Goal: Task Accomplishment & Management: Manage account settings

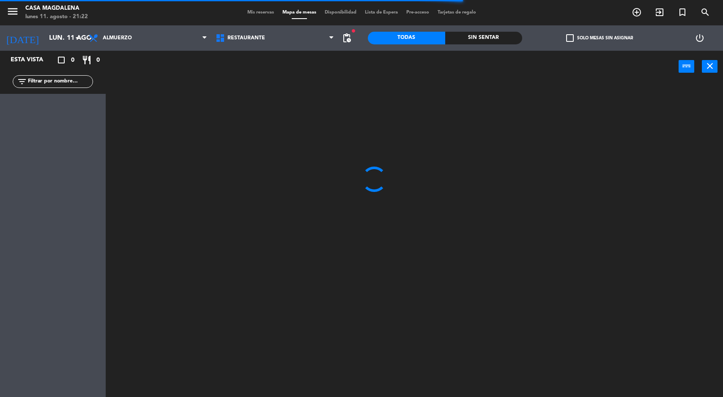
click at [477, 206] on div at bounding box center [418, 241] width 610 height 315
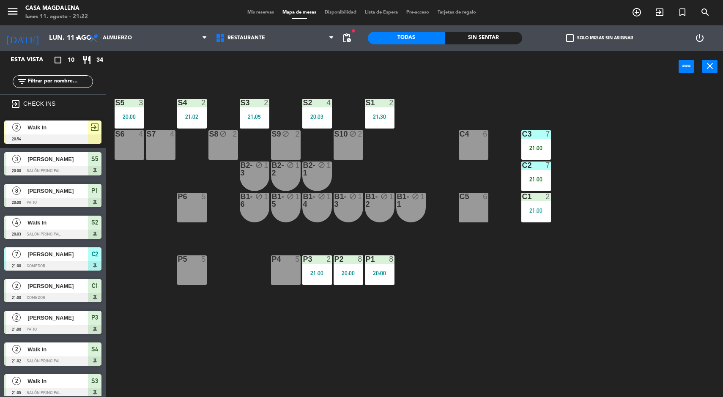
click at [545, 177] on div "21:00" at bounding box center [536, 179] width 30 height 6
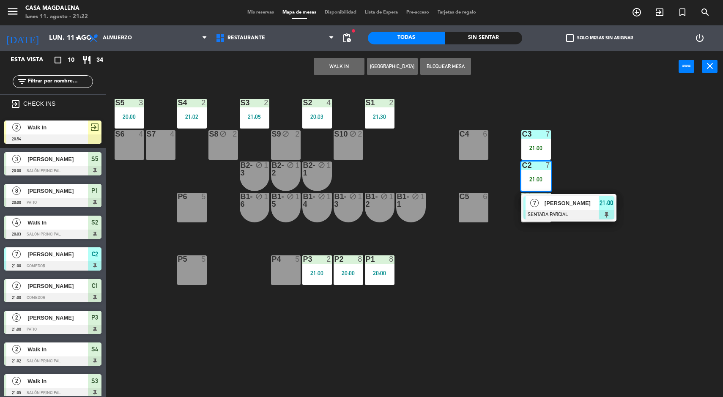
click at [569, 201] on span "[PERSON_NAME]" at bounding box center [572, 203] width 54 height 9
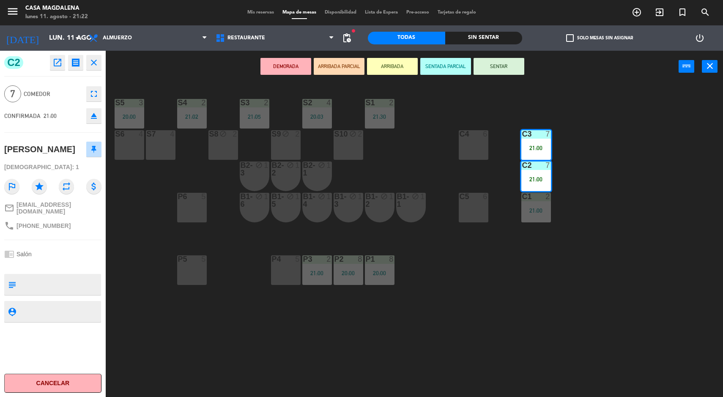
click at [507, 73] on button "SENTAR" at bounding box center [499, 66] width 51 height 17
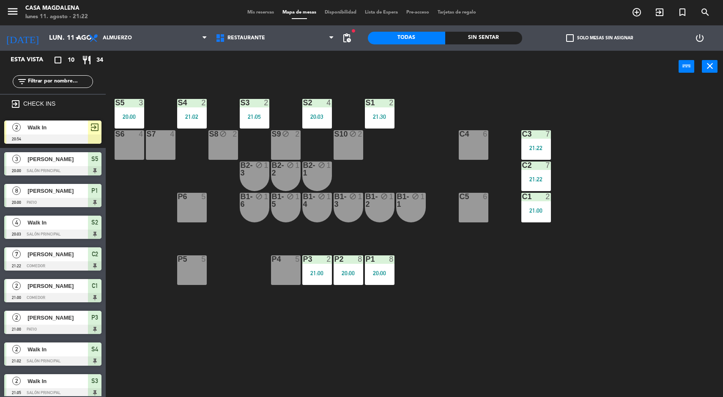
click at [476, 38] on div "Sin sentar" at bounding box center [483, 38] width 77 height 13
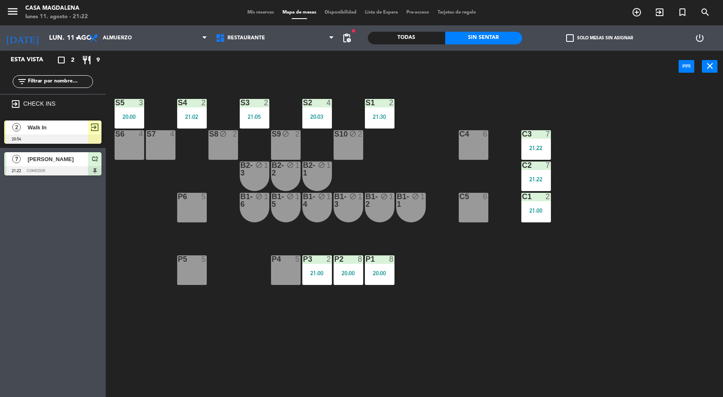
click at [81, 136] on div at bounding box center [52, 138] width 97 height 9
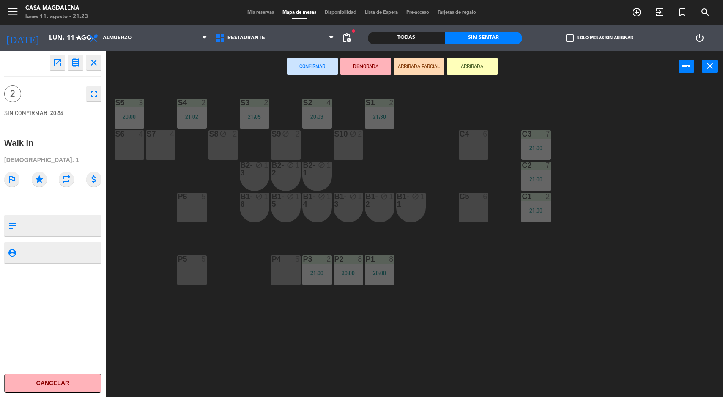
click at [47, 375] on button "Cancelar" at bounding box center [52, 383] width 97 height 19
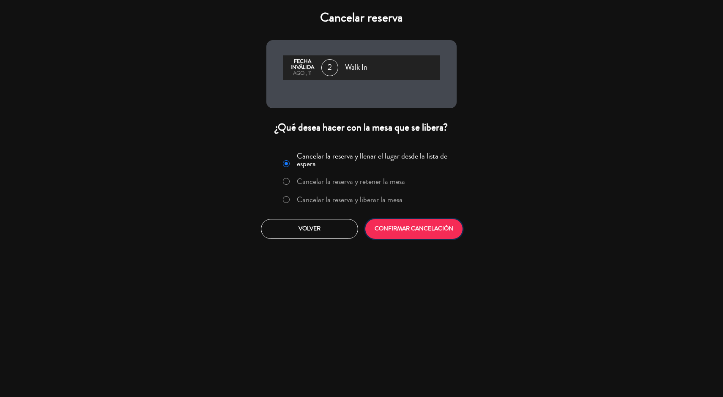
click at [413, 236] on button "CONFIRMAR CANCELACIÓN" at bounding box center [413, 229] width 97 height 20
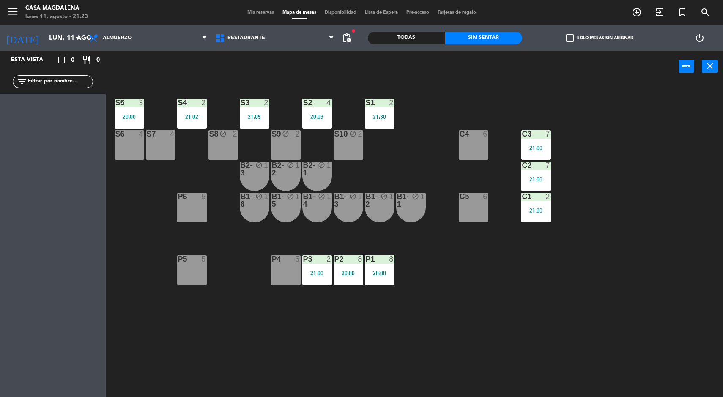
click at [48, 38] on input "lun. 11 ago." at bounding box center [89, 38] width 89 height 16
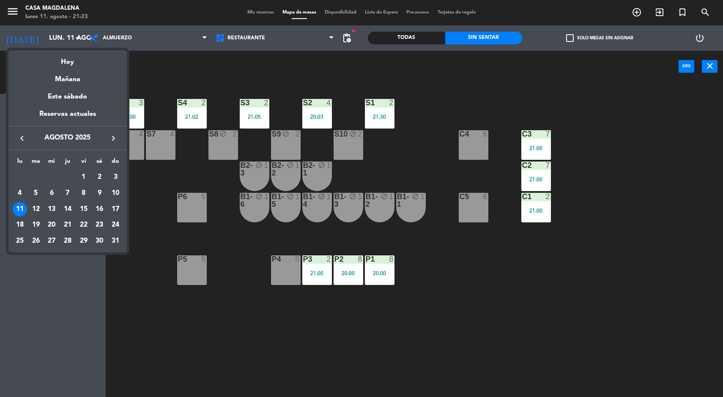
click at [76, 87] on div "Este sábado" at bounding box center [67, 97] width 118 height 24
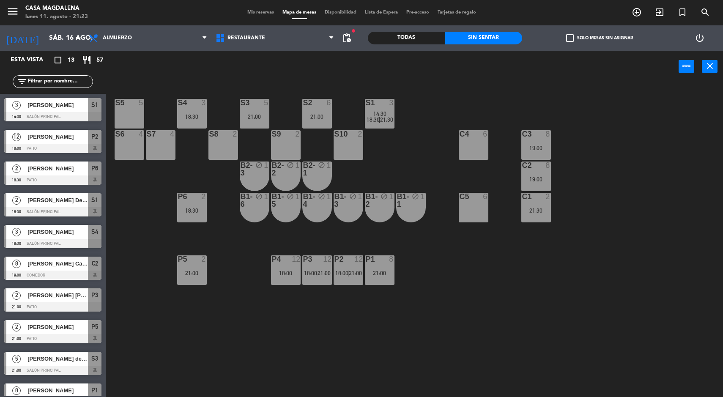
click at [723, 176] on div "S5 5 S4 3 18:30 S3 5 21:00 S2 6 21:00 S1 3 14:30 18:30 | 21:30 S6 4 S7 4 S8 2 S…" at bounding box center [418, 241] width 610 height 315
click at [54, 34] on input "sáb. 16 ago." at bounding box center [89, 38] width 89 height 16
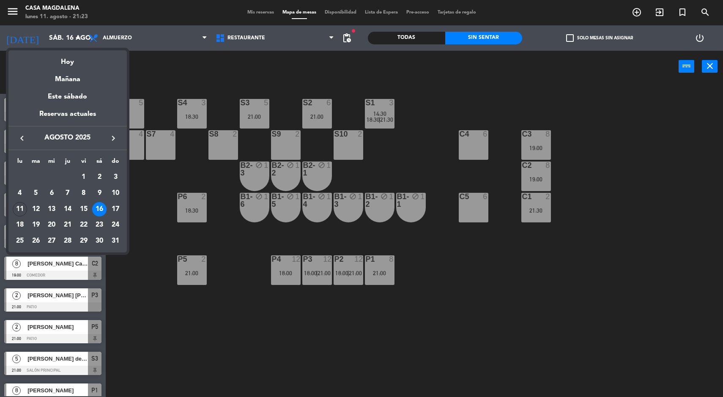
click at [74, 81] on div "Mañana" at bounding box center [67, 76] width 118 height 17
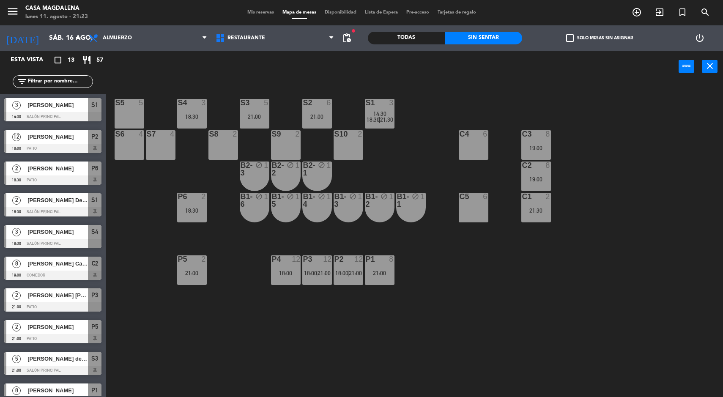
type input "[DATE] ago."
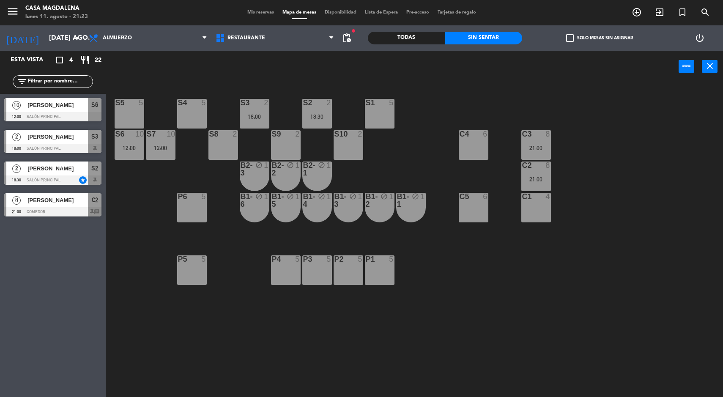
click at [286, 273] on div "P4 5" at bounding box center [286, 270] width 30 height 30
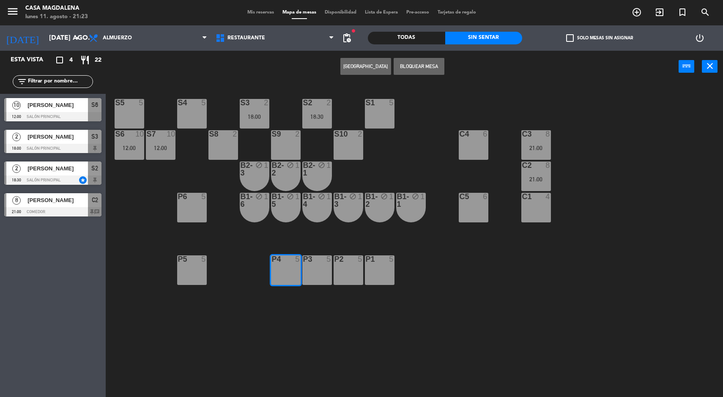
click at [316, 277] on div "P3 5" at bounding box center [317, 270] width 30 height 30
click at [345, 272] on div "P2 5" at bounding box center [349, 270] width 30 height 30
click at [385, 274] on div "P1 5" at bounding box center [380, 270] width 30 height 30
click at [372, 66] on button "[GEOGRAPHIC_DATA]" at bounding box center [365, 66] width 51 height 17
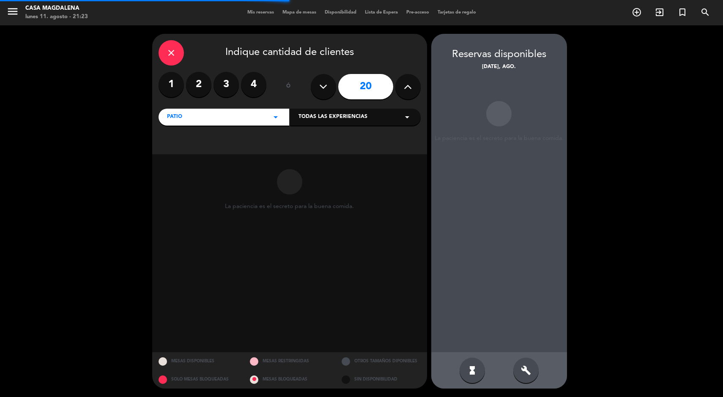
click at [327, 85] on icon at bounding box center [323, 86] width 8 height 13
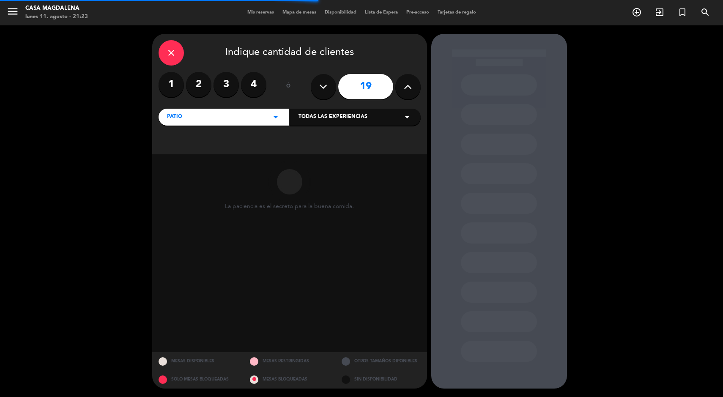
click at [326, 89] on icon at bounding box center [323, 86] width 8 height 13
click at [327, 90] on button at bounding box center [323, 86] width 25 height 25
click at [329, 89] on button at bounding box center [323, 86] width 25 height 25
click at [326, 91] on icon at bounding box center [323, 86] width 8 height 13
type input "15"
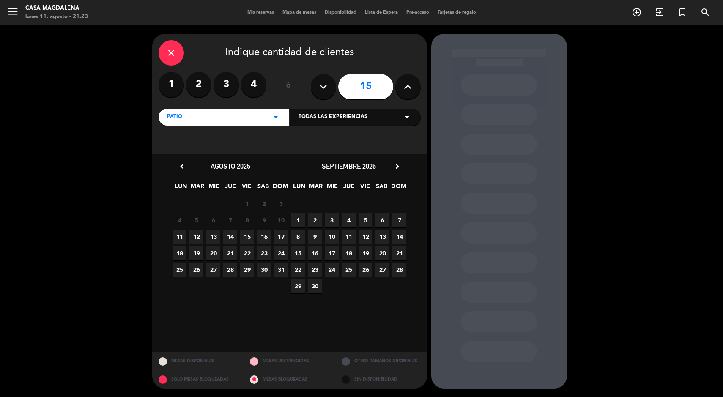
click at [196, 237] on span "12" at bounding box center [196, 237] width 14 height 14
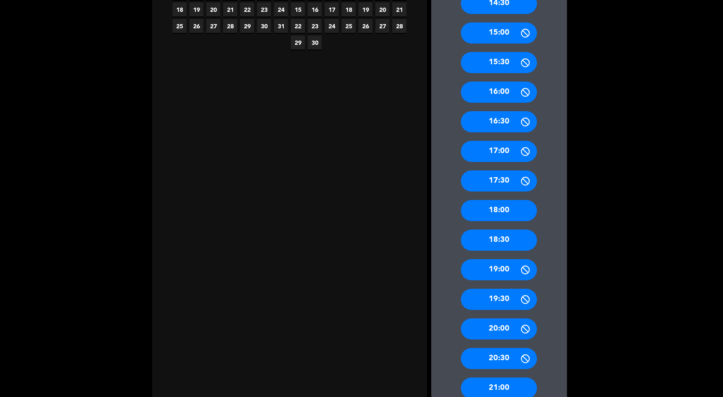
scroll to position [249, 0]
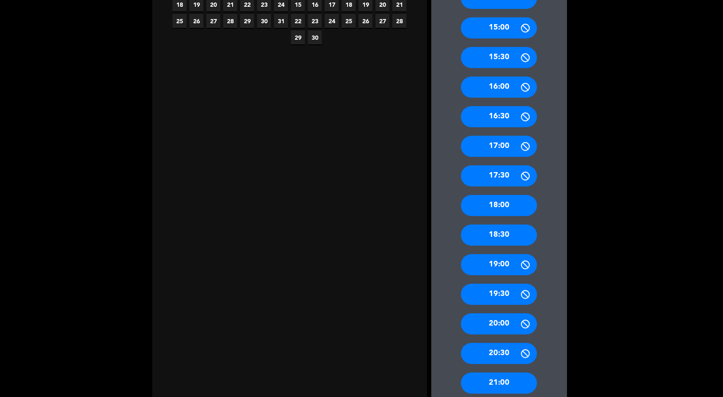
click at [516, 268] on div "19:00" at bounding box center [499, 264] width 76 height 21
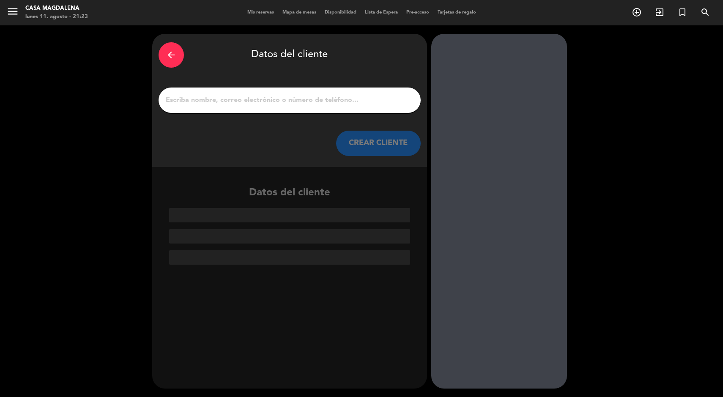
click at [283, 99] on input "1" at bounding box center [290, 100] width 250 height 12
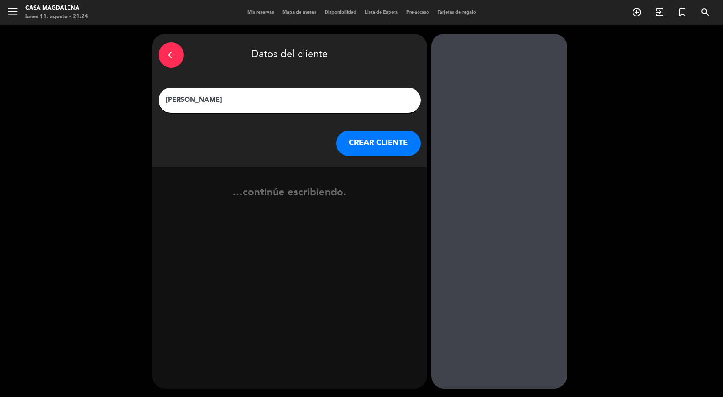
type input "[PERSON_NAME]"
click at [371, 138] on button "CREAR CLIENTE" at bounding box center [378, 143] width 85 height 25
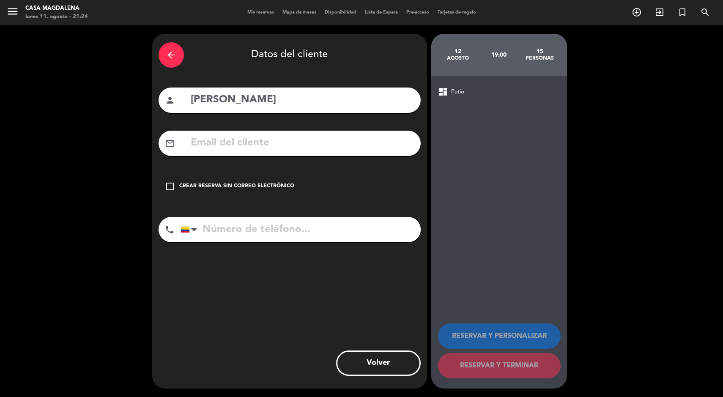
click at [247, 188] on div "Crear reserva sin correo electrónico" at bounding box center [236, 186] width 115 height 8
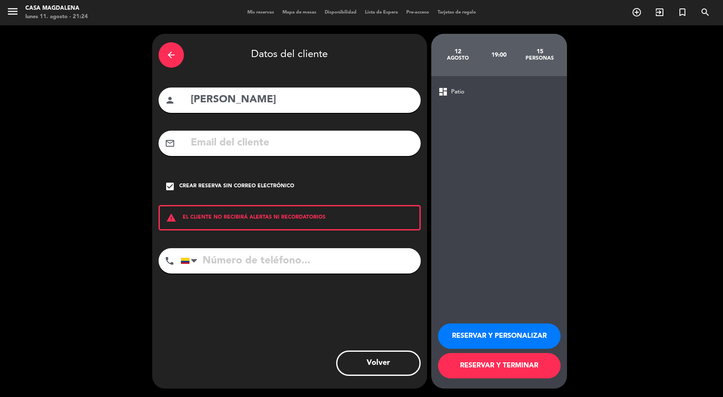
click at [287, 264] on input "tel" at bounding box center [301, 260] width 240 height 25
type input "[PHONE_NUMBER]"
click at [487, 370] on button "RESERVAR Y TERMINAR" at bounding box center [499, 365] width 123 height 25
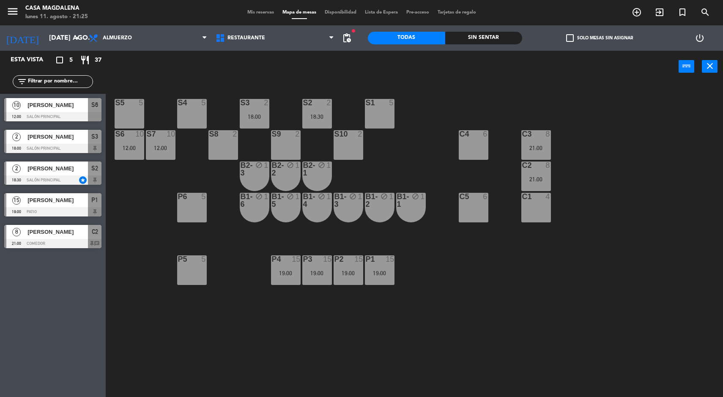
click at [386, 273] on div "19:00" at bounding box center [380, 273] width 30 height 6
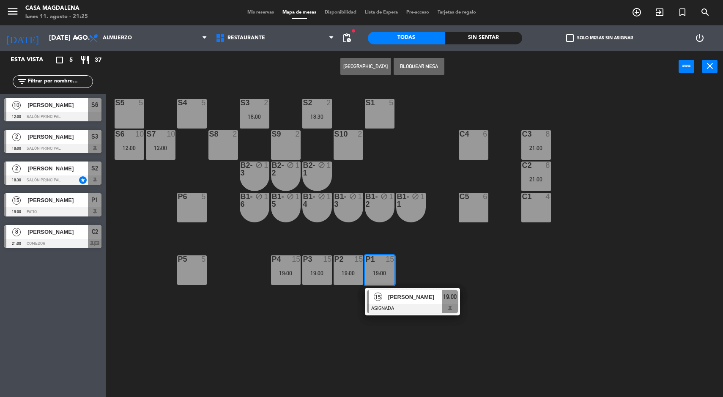
click at [420, 298] on span "[PERSON_NAME]" at bounding box center [415, 297] width 54 height 9
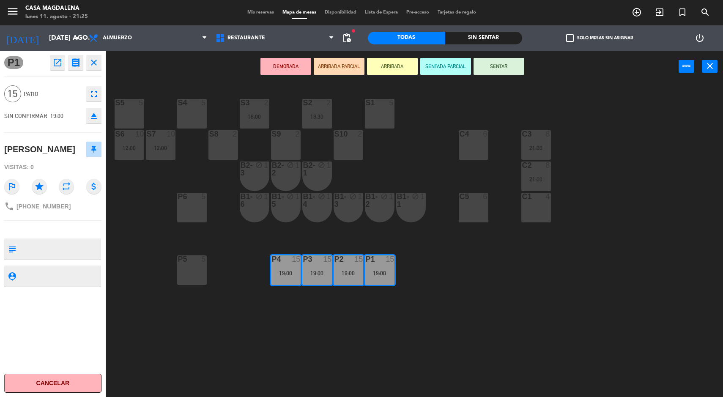
click at [72, 258] on textarea at bounding box center [59, 249] width 81 height 18
type textarea "abono 500"
click at [78, 231] on div "P1 open_in_new receipt 7:00 PM mar., 12 ago. 15 personas [PERSON_NAME] Mesa P1+…" at bounding box center [53, 224] width 106 height 346
click at [156, 338] on div "S5 5 S4 5 S3 2 18:00 S2 2 18:30 S1 5 S6 10 12:00 S7 10 12:00 S8 2 S9 2 S10 2 C3…" at bounding box center [418, 241] width 610 height 315
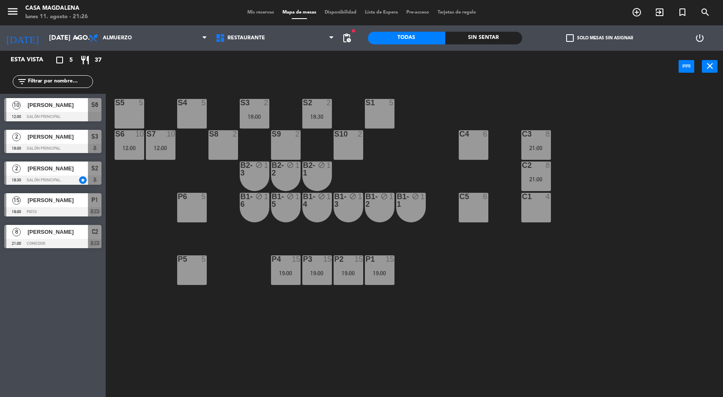
click at [314, 275] on div "19:00" at bounding box center [317, 273] width 30 height 6
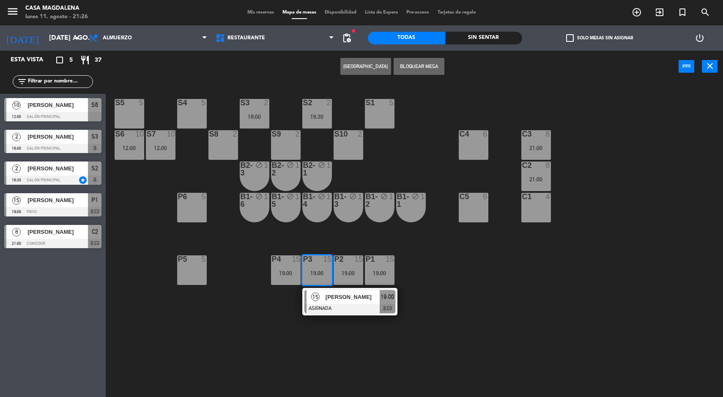
click at [309, 217] on div "B1-4 block 1" at bounding box center [317, 208] width 30 height 30
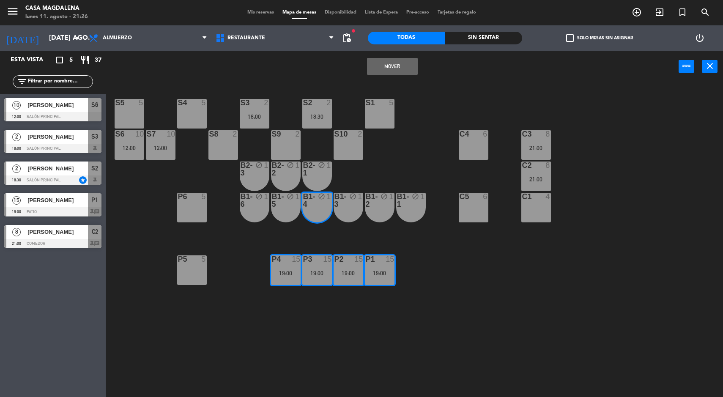
click at [394, 71] on button "Mover" at bounding box center [392, 66] width 51 height 17
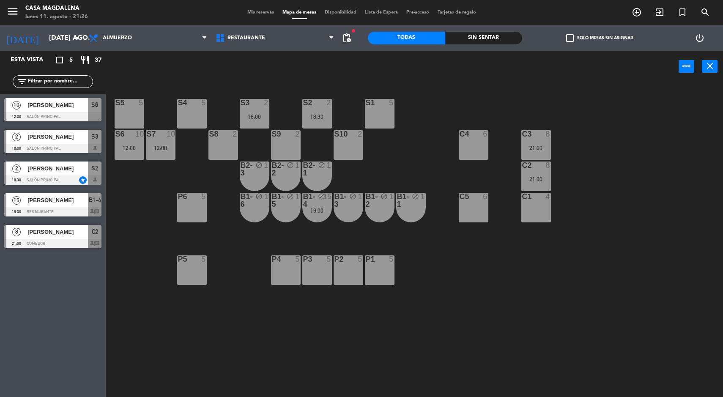
click at [326, 209] on div "19:00" at bounding box center [317, 211] width 30 height 6
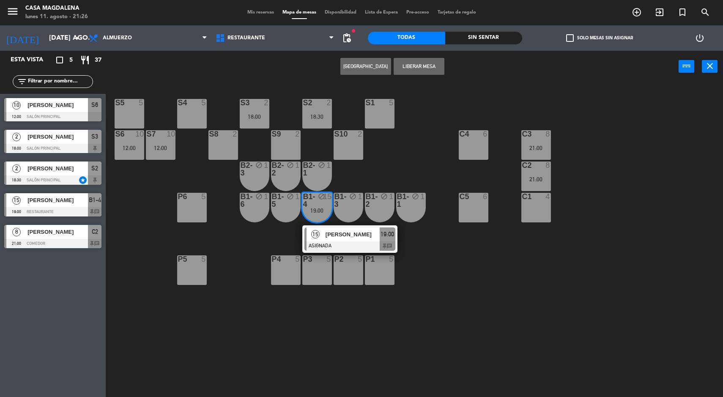
click at [364, 237] on span "[PERSON_NAME]" at bounding box center [353, 234] width 54 height 9
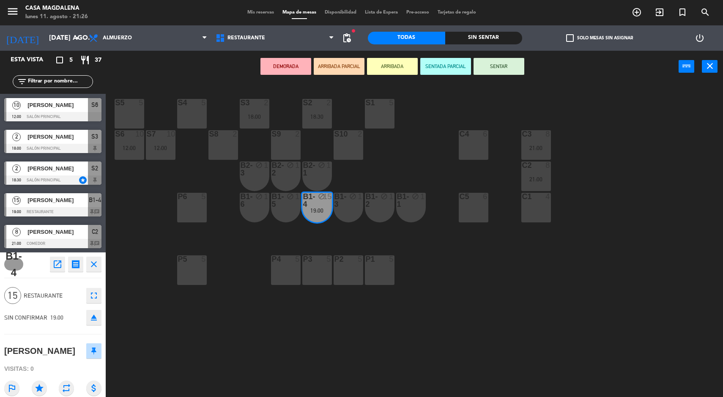
click at [394, 272] on div "P1 5" at bounding box center [380, 270] width 30 height 30
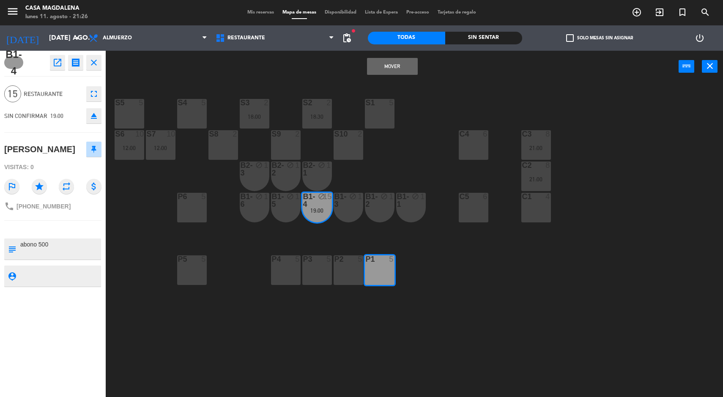
click at [351, 273] on div "P2 5" at bounding box center [349, 270] width 30 height 30
click at [321, 272] on div "P3 5" at bounding box center [317, 270] width 30 height 30
click at [408, 63] on button "Mover y Unir" at bounding box center [392, 66] width 51 height 17
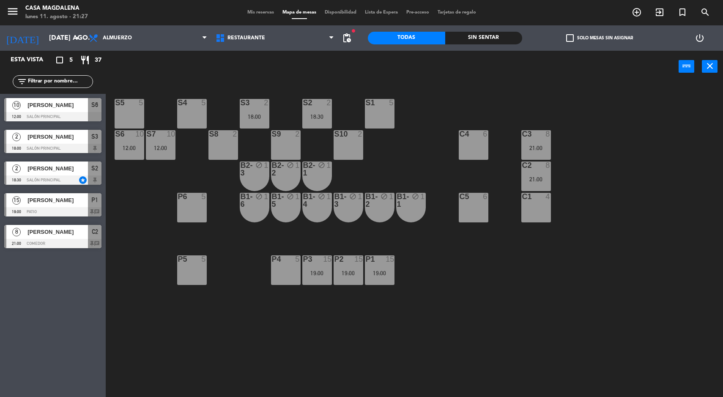
click at [74, 176] on div at bounding box center [52, 180] width 97 height 9
click at [139, 299] on div "S5 5 S4 5 S3 2 18:00 S2 2 18:30 S1 5 S6 10 12:00 S7 10 12:00 S8 2 S9 2 S10 2 C3…" at bounding box center [418, 241] width 610 height 315
click at [74, 231] on span "[PERSON_NAME]" at bounding box center [57, 232] width 60 height 9
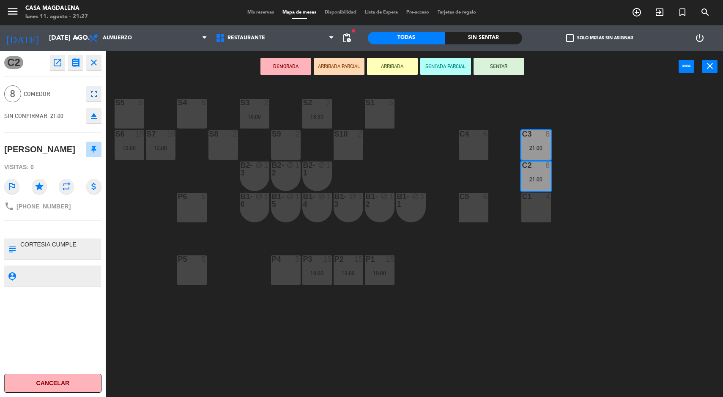
click at [132, 302] on div "S5 5 S4 5 S3 2 18:00 S2 2 18:30 S1 5 S6 10 12:00 S7 10 12:00 S8 2 S9 2 S10 2 C3…" at bounding box center [418, 241] width 610 height 315
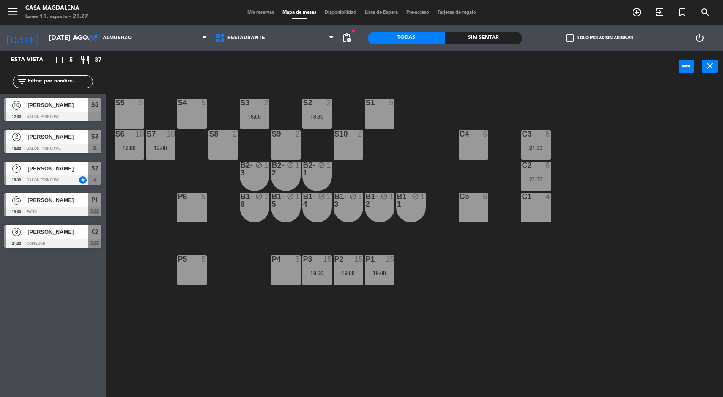
click at [78, 41] on icon "arrow_drop_down" at bounding box center [77, 38] width 10 height 10
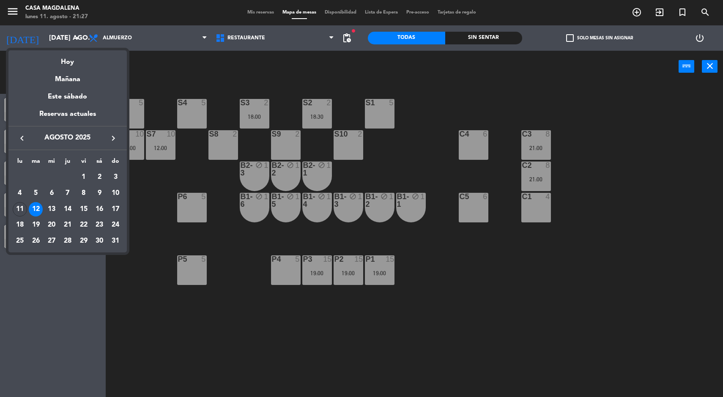
click at [69, 62] on div "Hoy" at bounding box center [67, 58] width 118 height 17
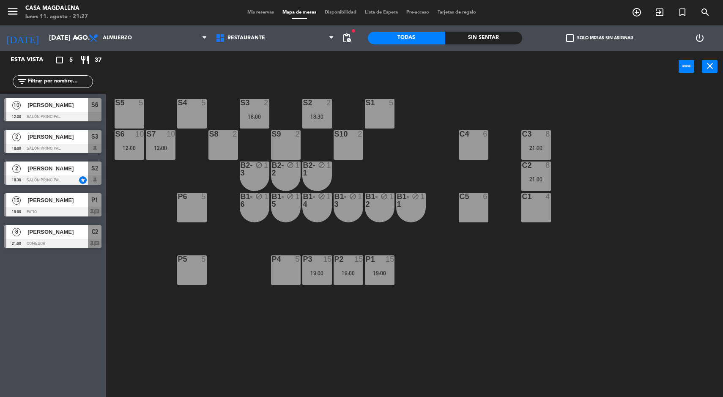
type input "lun. 11 ago."
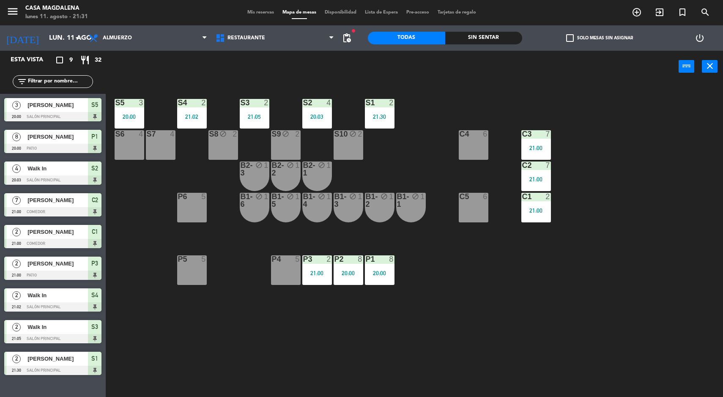
click at [316, 118] on div "20:03" at bounding box center [317, 117] width 30 height 6
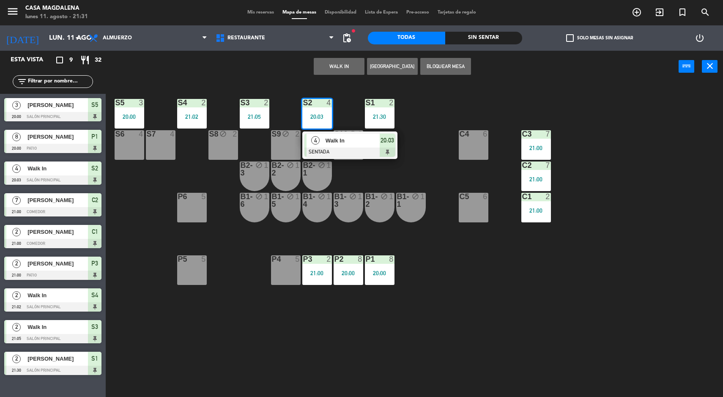
click at [338, 145] on div "Walk In" at bounding box center [352, 141] width 55 height 14
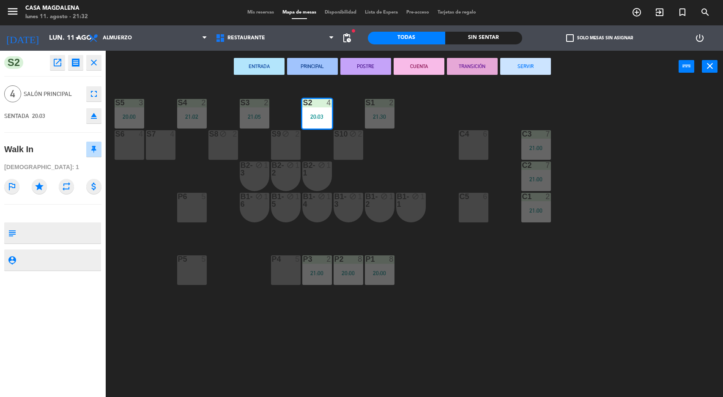
click at [528, 70] on button "SERVIR" at bounding box center [525, 66] width 51 height 17
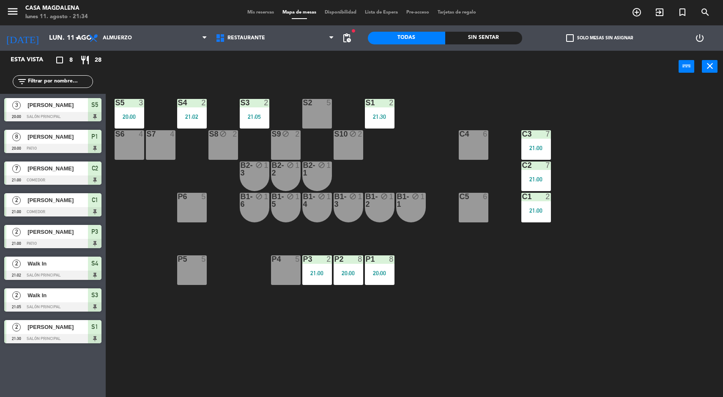
click at [537, 213] on div "21:00" at bounding box center [536, 211] width 30 height 6
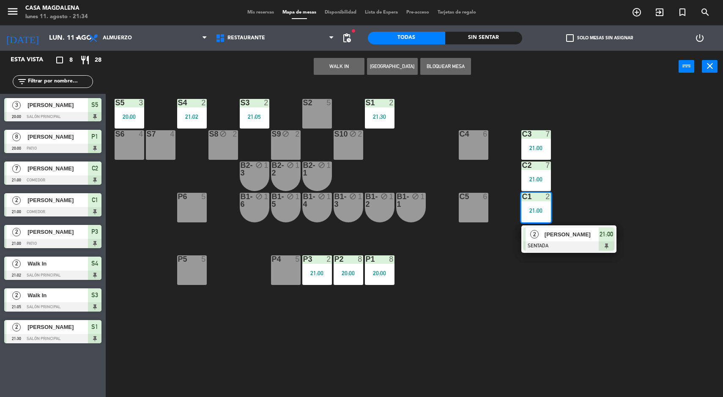
click at [571, 238] on span "[PERSON_NAME]" at bounding box center [572, 234] width 54 height 9
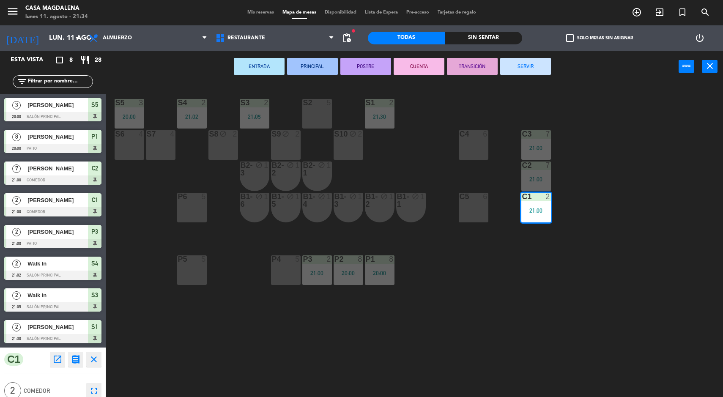
click at [322, 107] on div "S2 5" at bounding box center [317, 103] width 30 height 8
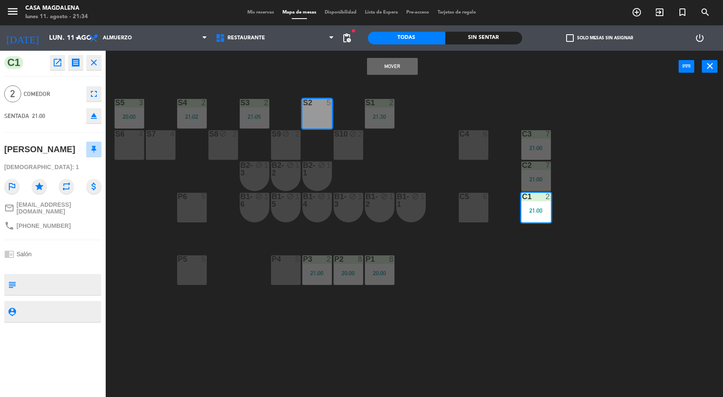
click at [406, 66] on button "Mover" at bounding box center [392, 66] width 51 height 17
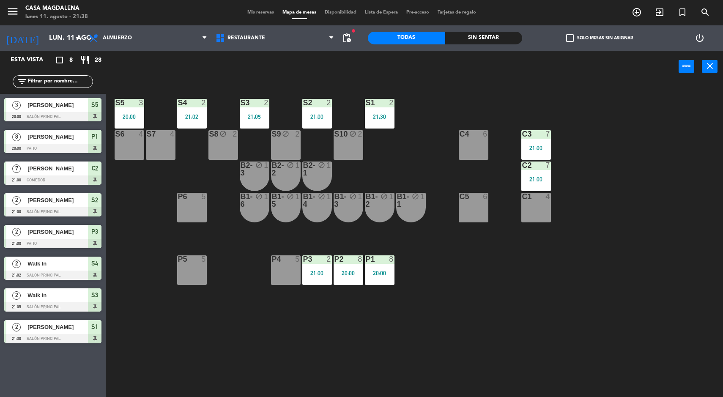
click at [386, 266] on div "P1 8 20:00" at bounding box center [380, 270] width 30 height 30
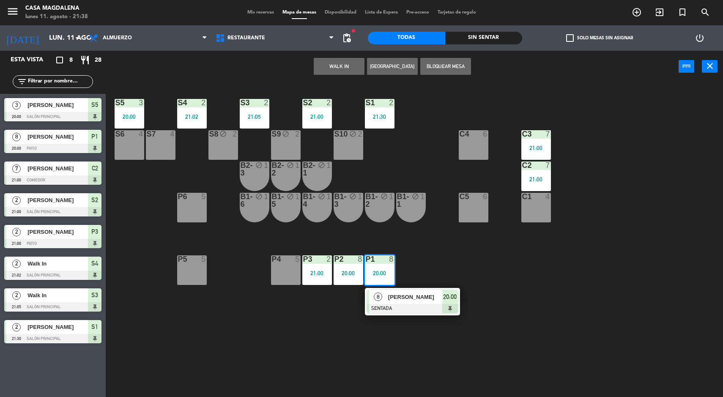
click at [438, 299] on span "[PERSON_NAME]" at bounding box center [415, 297] width 54 height 9
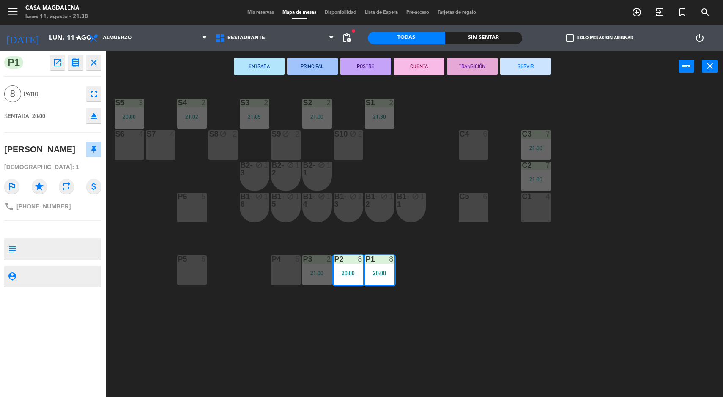
click at [540, 61] on button "SERVIR" at bounding box center [525, 66] width 51 height 17
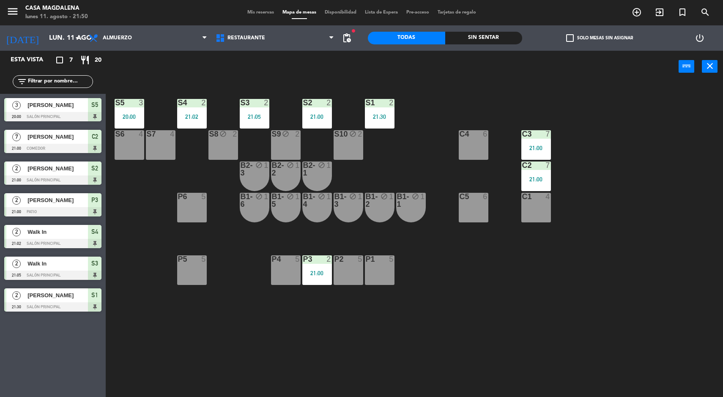
click at [34, 200] on span "[PERSON_NAME]" at bounding box center [57, 200] width 60 height 9
click at [24, 116] on div at bounding box center [52, 116] width 97 height 9
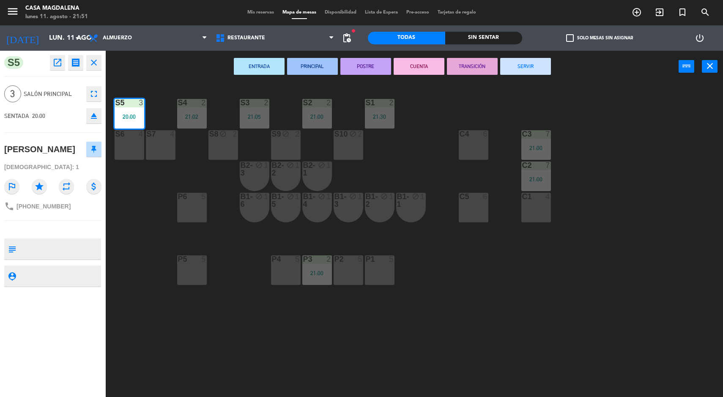
click at [539, 66] on button "SERVIR" at bounding box center [525, 66] width 51 height 17
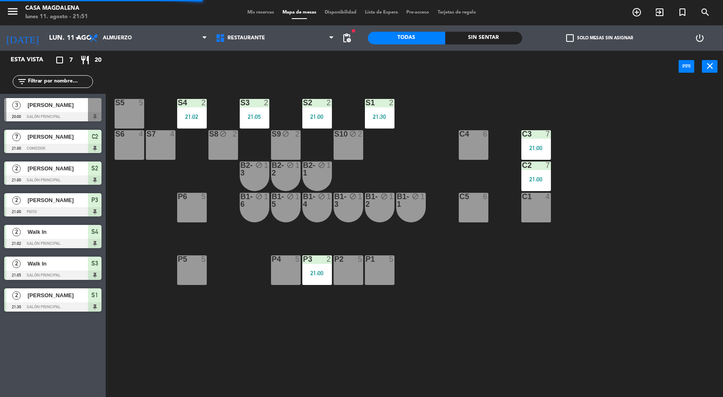
click at [35, 175] on div "[PERSON_NAME]" at bounding box center [57, 169] width 61 height 14
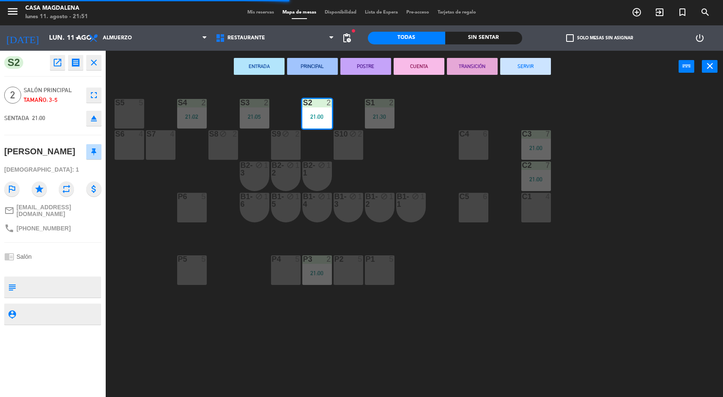
click at [526, 66] on button "SERVIR" at bounding box center [525, 66] width 51 height 17
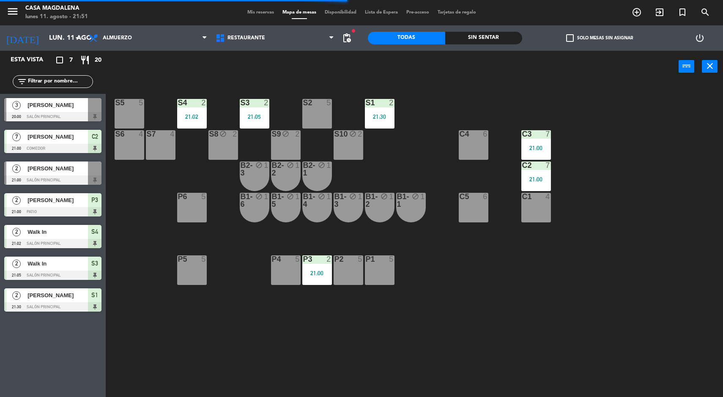
click at [21, 144] on div at bounding box center [52, 148] width 97 height 9
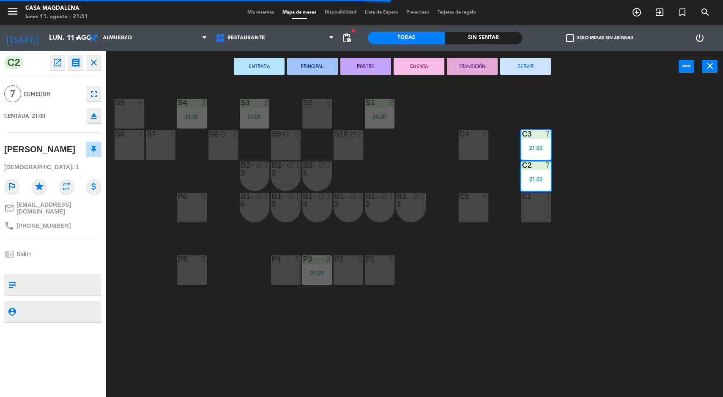
click at [533, 74] on button "SERVIR" at bounding box center [525, 66] width 51 height 17
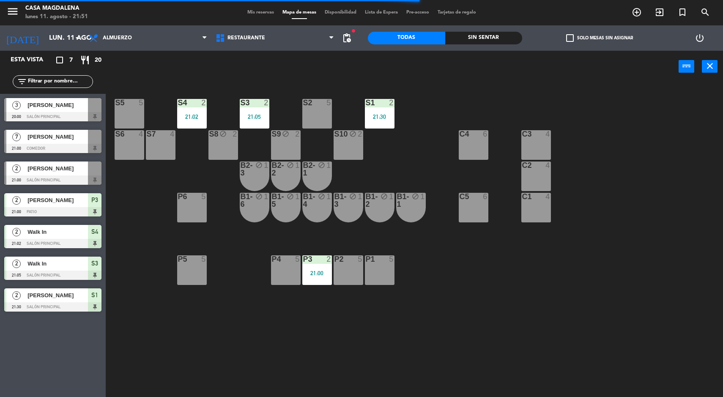
click at [31, 215] on div at bounding box center [52, 211] width 97 height 9
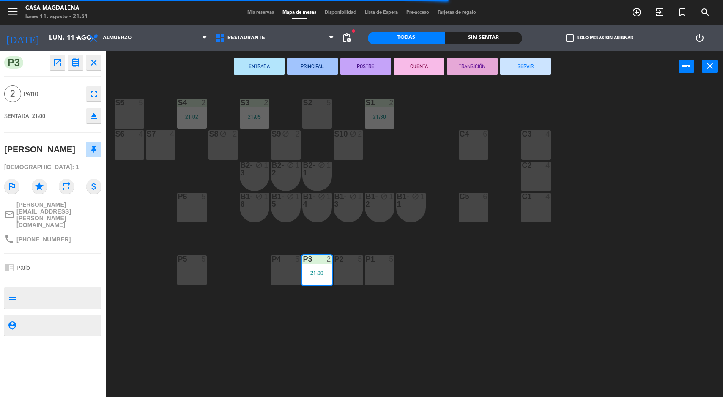
click at [531, 70] on button "SERVIR" at bounding box center [525, 66] width 51 height 17
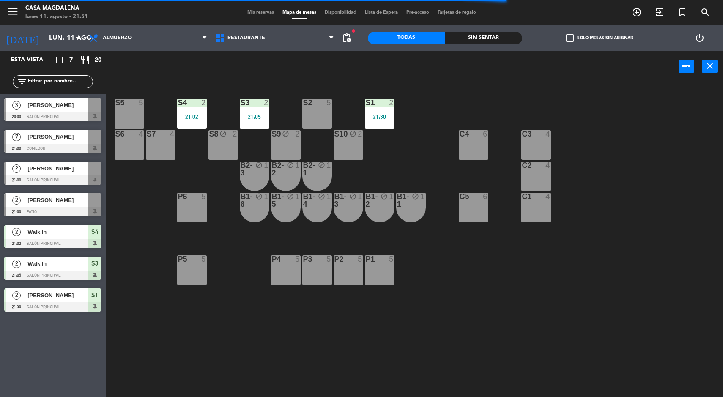
click at [35, 270] on div "Walk In" at bounding box center [57, 264] width 61 height 14
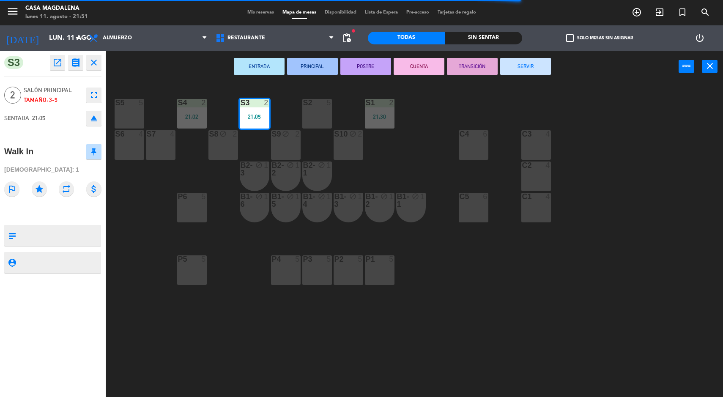
click at [528, 72] on button "SERVIR" at bounding box center [525, 66] width 51 height 17
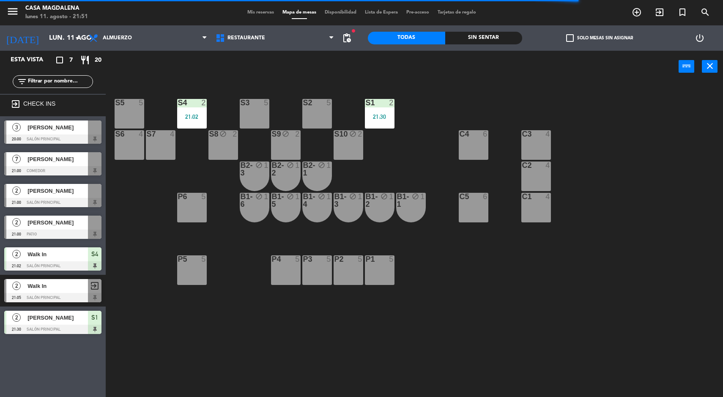
click at [47, 326] on div at bounding box center [52, 329] width 97 height 9
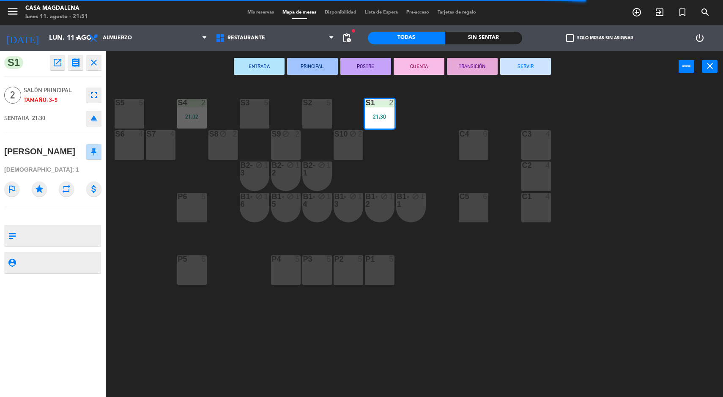
click at [539, 65] on button "SERVIR" at bounding box center [525, 66] width 51 height 17
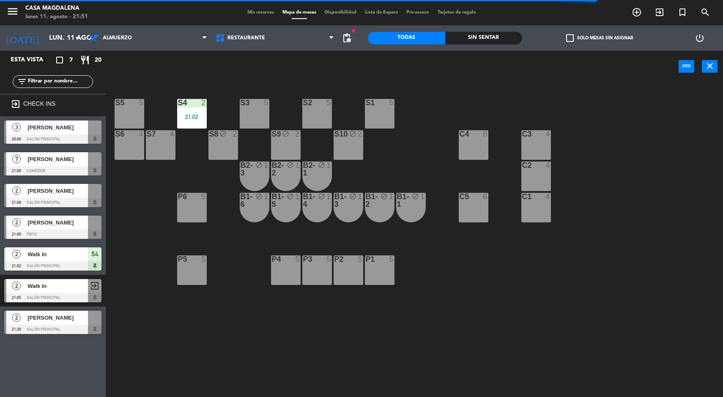
click at [50, 263] on div at bounding box center [52, 265] width 97 height 9
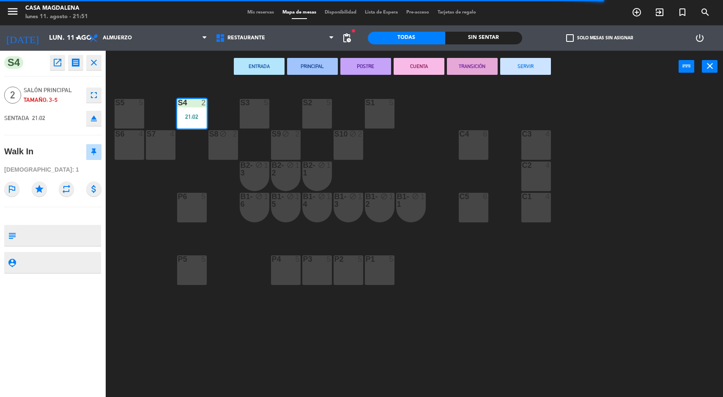
click at [531, 71] on button "SERVIR" at bounding box center [525, 66] width 51 height 17
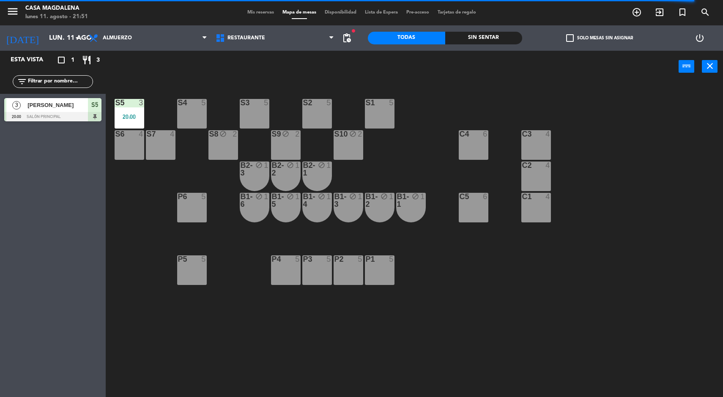
click at [127, 118] on div "20:00" at bounding box center [130, 117] width 30 height 6
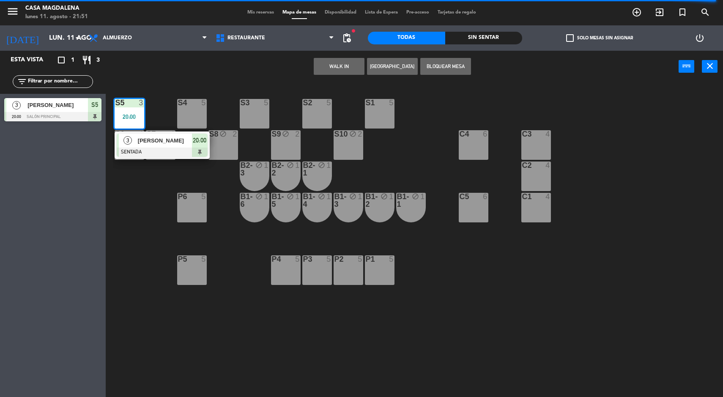
click at [176, 143] on span "[PERSON_NAME]" at bounding box center [165, 140] width 54 height 9
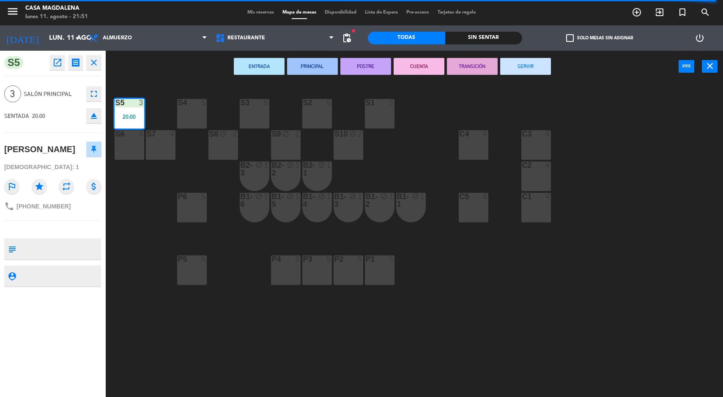
click at [523, 66] on button "SERVIR" at bounding box center [525, 66] width 51 height 17
